Goal: Task Accomplishment & Management: Complete application form

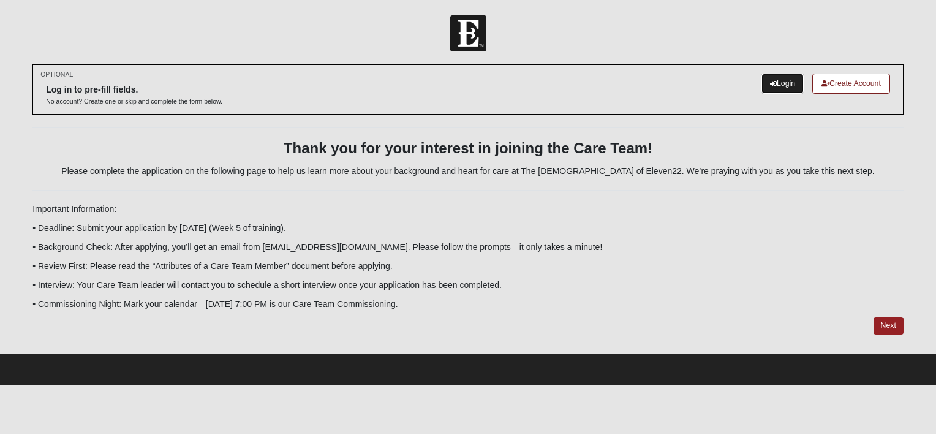
click at [773, 81] on link "Login" at bounding box center [783, 84] width 42 height 20
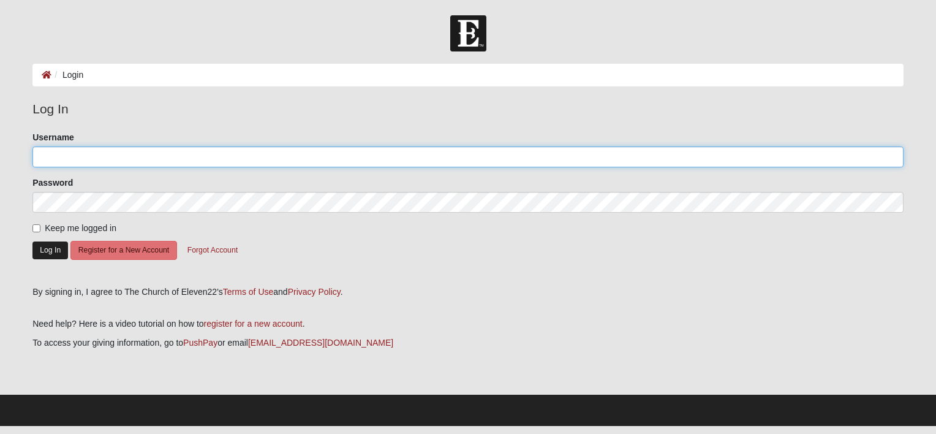
type input "lweeks1122"
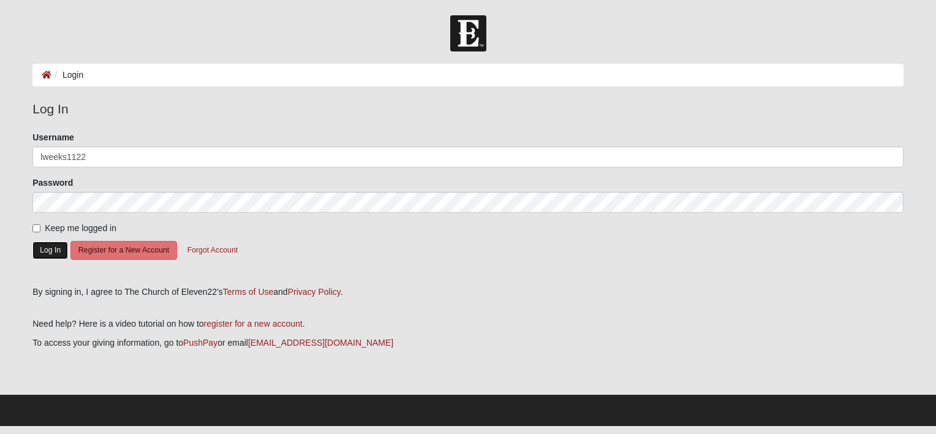
click at [52, 250] on button "Log In" at bounding box center [50, 250] width 36 height 18
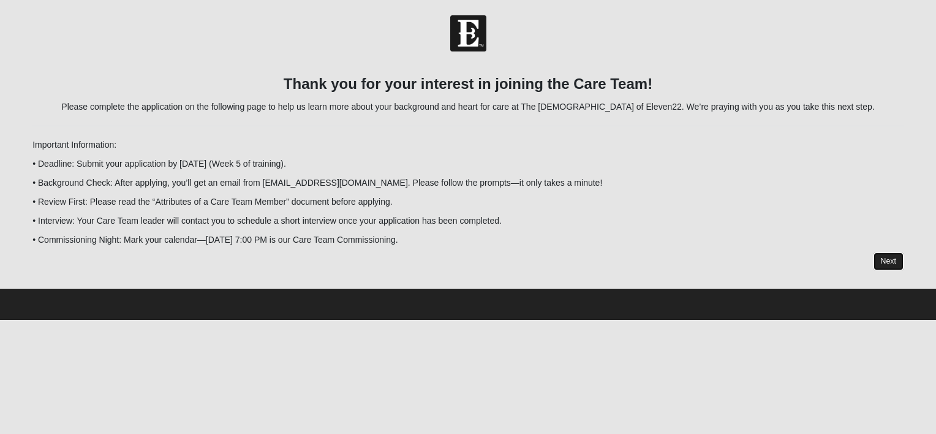
click at [883, 255] on link "Next" at bounding box center [889, 261] width 30 height 18
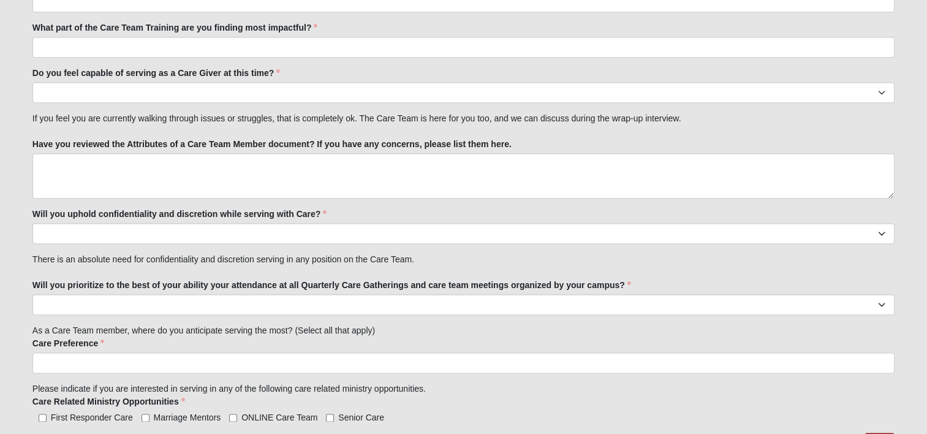
scroll to position [1456, 0]
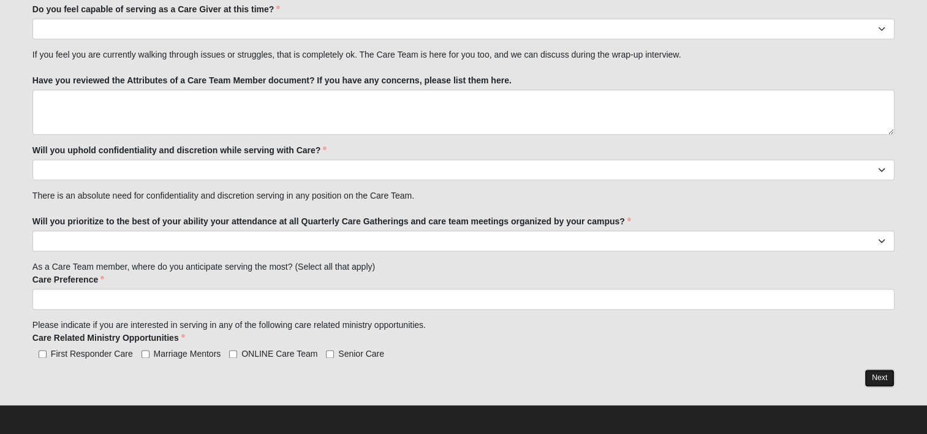
click at [879, 376] on link "Next" at bounding box center [879, 378] width 30 height 18
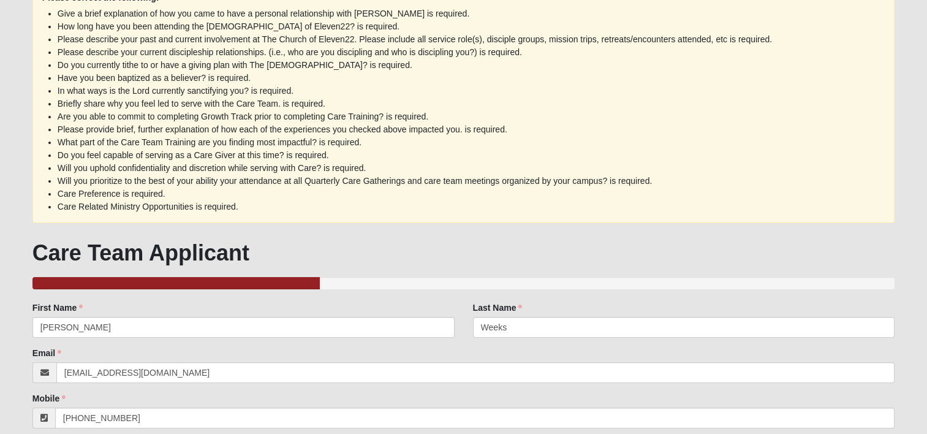
scroll to position [0, 0]
